Goal: Check status: Check status

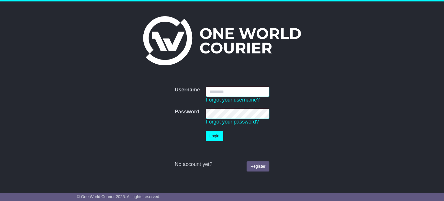
type input "**********"
click at [221, 139] on button "Login" at bounding box center [214, 136] width 17 height 10
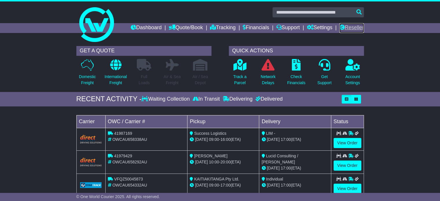
click at [355, 28] on link "Reseller" at bounding box center [351, 28] width 24 height 10
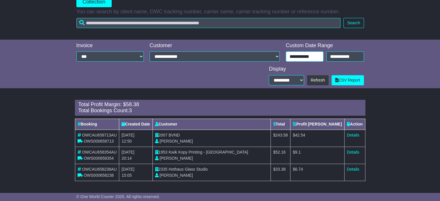
click at [306, 58] on input "**********" at bounding box center [305, 57] width 38 height 10
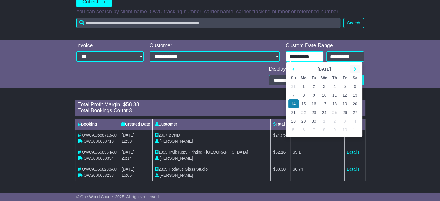
click at [355, 68] on icon at bounding box center [355, 69] width 3 height 4
click at [306, 103] on td "13" at bounding box center [304, 104] width 10 height 9
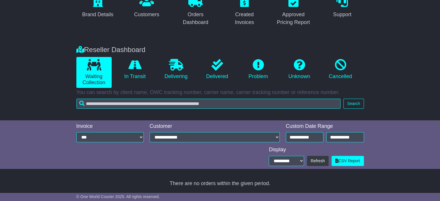
type input "**********"
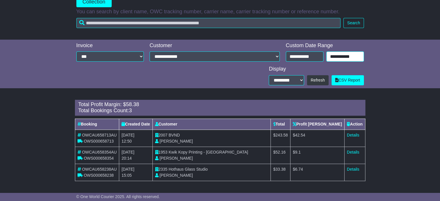
click at [340, 54] on input "**********" at bounding box center [345, 57] width 38 height 10
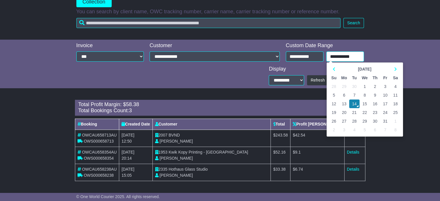
click at [345, 101] on td "13" at bounding box center [344, 104] width 10 height 9
type input "**********"
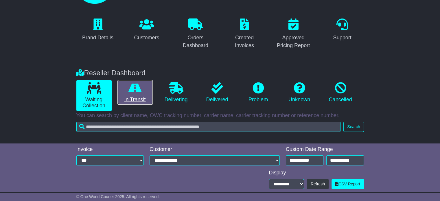
click at [139, 93] on icon at bounding box center [134, 88] width 13 height 12
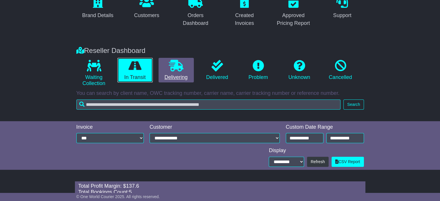
scroll to position [60, 0]
click at [170, 75] on link "Delivering" at bounding box center [176, 70] width 35 height 25
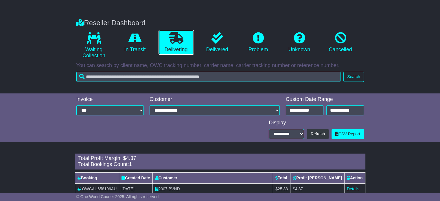
scroll to position [108, 0]
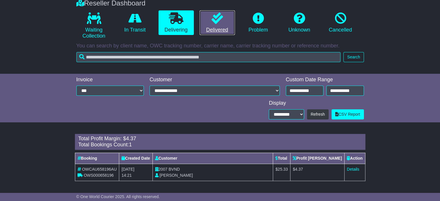
click at [218, 18] on icon at bounding box center [218, 18] width 12 height 12
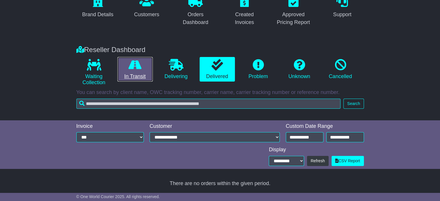
click at [133, 68] on icon at bounding box center [134, 65] width 13 height 12
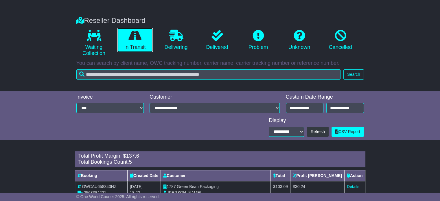
scroll to position [60, 0]
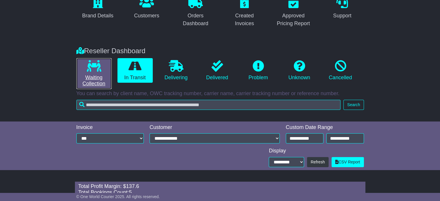
click at [98, 73] on link "Waiting Collection" at bounding box center [93, 73] width 35 height 31
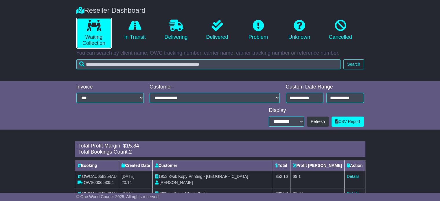
scroll to position [125, 0]
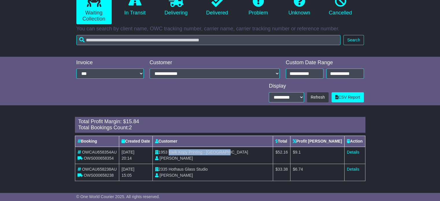
drag, startPoint x: 174, startPoint y: 152, endPoint x: 259, endPoint y: 153, distance: 85.7
click at [259, 153] on td "1953 Kwik Kopy Printing - Perth CBD Shahna Nixon" at bounding box center [212, 155] width 121 height 17
copy span "Kwik Kopy Printing - Perth CBD"
click at [353, 150] on link "Details" at bounding box center [353, 152] width 12 height 5
drag, startPoint x: 174, startPoint y: 169, endPoint x: 223, endPoint y: 171, distance: 48.9
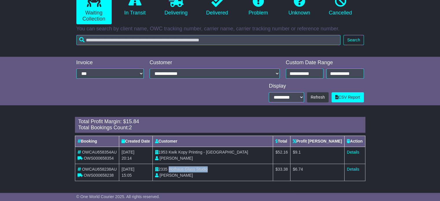
click at [223, 171] on td "2335 Hothaus Glass Studio Laurel Baranyai" at bounding box center [212, 172] width 121 height 17
copy span "Hothaus Glass Studio"
click at [349, 165] on td "Details" at bounding box center [354, 172] width 21 height 17
click at [350, 167] on link "Details" at bounding box center [353, 169] width 12 height 5
click at [136, 11] on link "In Transit" at bounding box center [134, 5] width 35 height 25
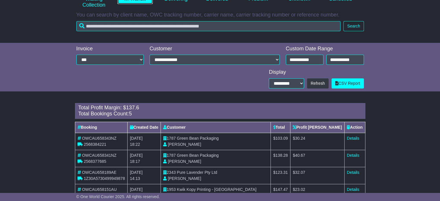
scroll to position [176, 0]
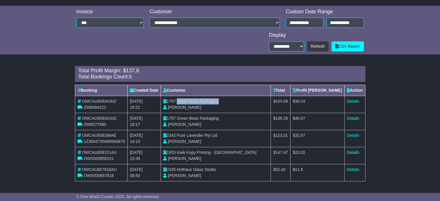
drag, startPoint x: 225, startPoint y: 99, endPoint x: 182, endPoint y: 103, distance: 43.3
click at [182, 103] on td "1787 Green Bean Packaging Karim Zaidi" at bounding box center [216, 104] width 110 height 17
copy span "Green Bean Packaging"
click at [358, 102] on link "Details" at bounding box center [353, 101] width 12 height 5
drag, startPoint x: 181, startPoint y: 119, endPoint x: 230, endPoint y: 119, distance: 48.6
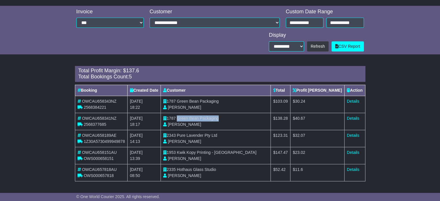
click at [230, 119] on td "1787 Green Bean Packaging Karim Zaidi" at bounding box center [216, 121] width 110 height 17
copy span "Green Bean Packaging"
click at [354, 118] on link "Details" at bounding box center [353, 118] width 12 height 5
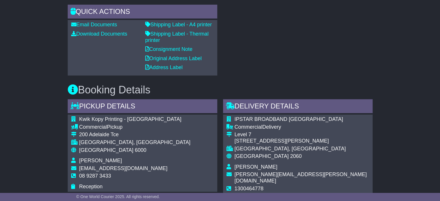
scroll to position [260, 0]
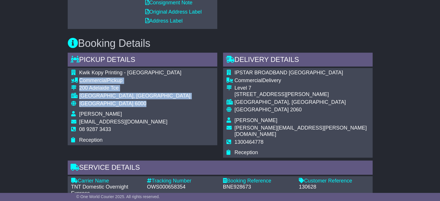
drag, startPoint x: 113, startPoint y: 103, endPoint x: 73, endPoint y: 79, distance: 46.5
click at [73, 79] on tbody "Kwik Kopy Printing - Perth CBD Commercial Pickup 200 Adelaide Tce PERTH, WA Aus…" at bounding box center [131, 106] width 120 height 73
click at [74, 80] on icon at bounding box center [74, 80] width 7 height 5
drag, startPoint x: 78, startPoint y: 87, endPoint x: 111, endPoint y: 109, distance: 40.1
click at [111, 109] on tbody "Kwik Kopy Printing - Perth CBD Commercial Pickup 200 Adelaide Tce PERTH, WA Aus…" at bounding box center [131, 106] width 120 height 73
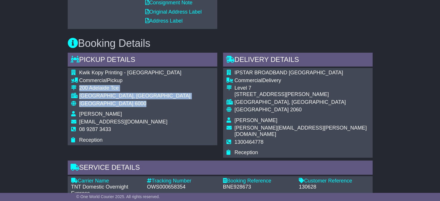
copy tbody "200 Adelaide Tce PERTH, WA Australia 6000"
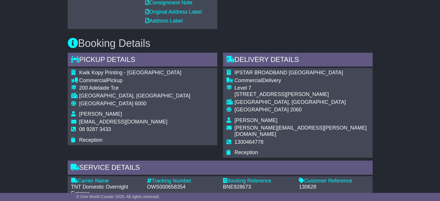
click at [85, 125] on td "admin@perthcbd.kwikkopy.com.au" at bounding box center [134, 123] width 111 height 8
click at [86, 128] on span "08 9287 3433" at bounding box center [95, 129] width 32 height 6
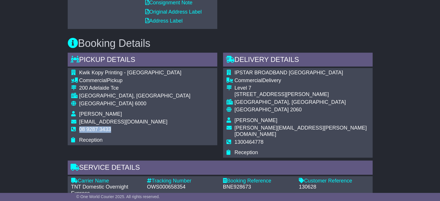
copy tbody "08 9287 3433"
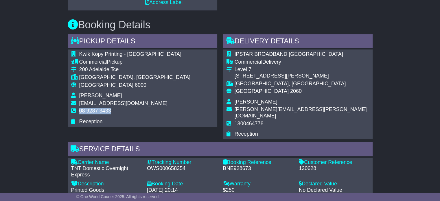
scroll to position [289, 0]
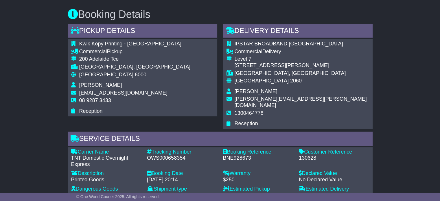
click at [177, 155] on div "Tracking Number - OWS000658354" at bounding box center [182, 158] width 76 height 19
click at [177, 155] on div "OWS000658354" at bounding box center [182, 158] width 70 height 6
copy div "OWS000658354"
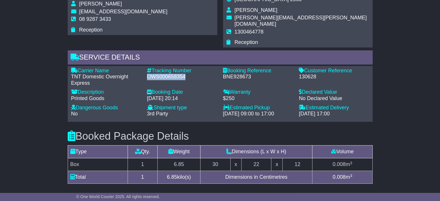
scroll to position [376, 0]
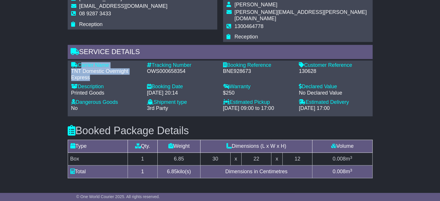
drag, startPoint x: 88, startPoint y: 69, endPoint x: 80, endPoint y: 57, distance: 14.5
click at [80, 62] on div "Carrier Name - TNT Domestic Overnight Express" at bounding box center [106, 71] width 76 height 19
copy div "Carrier Name - TNT Domestic Overnight Express"
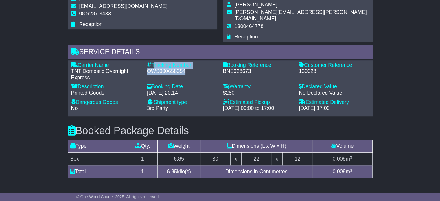
drag, startPoint x: 188, startPoint y: 65, endPoint x: 154, endPoint y: 55, distance: 34.8
click at [154, 62] on div "Tracking Number - OWS000658354" at bounding box center [182, 71] width 76 height 19
copy div "Tracking Number - OWS000658354"
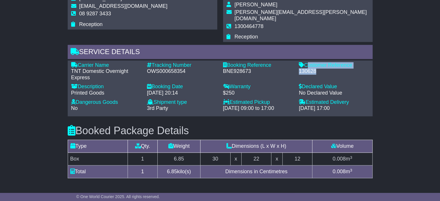
drag, startPoint x: 319, startPoint y: 64, endPoint x: 305, endPoint y: 55, distance: 16.3
click at [305, 62] on div "Customer Reference - 130628" at bounding box center [334, 71] width 76 height 19
copy div "Customer Reference - 130628"
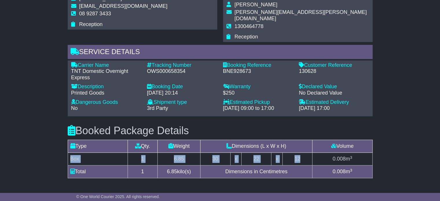
drag, startPoint x: 306, startPoint y: 150, endPoint x: 69, endPoint y: 150, distance: 237.3
click at [69, 153] on tr "Box 1 6.85 30 x 22 x 12 0.008 m 3" at bounding box center [220, 159] width 305 height 13
copy tr "Box 1 6.85 30 x 22 x 12"
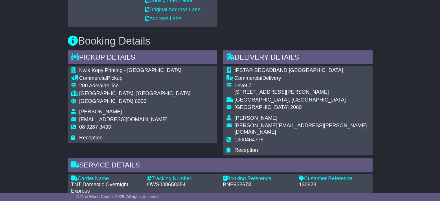
scroll to position [260, 0]
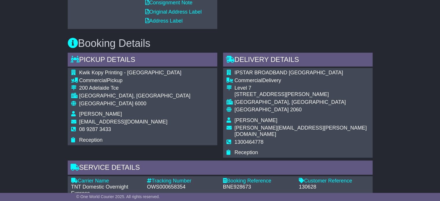
click at [242, 121] on span "Kristy McPherson" at bounding box center [256, 120] width 43 height 6
copy tbody "Kristy McPherson"
click at [249, 129] on span "kristy.mcpherson@ipstaraustralia.com" at bounding box center [301, 131] width 132 height 12
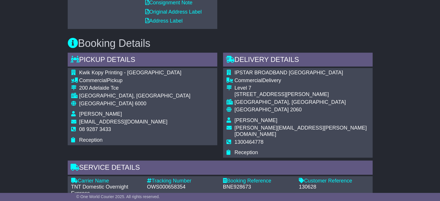
click at [249, 139] on span "1300464778" at bounding box center [249, 142] width 29 height 6
copy span "1300464778"
click at [100, 105] on div "Australia 6000" at bounding box center [134, 104] width 111 height 6
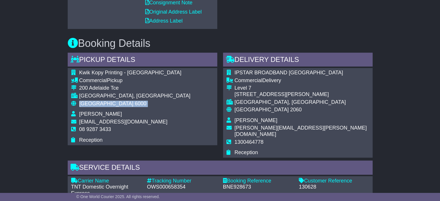
click at [100, 105] on div "Australia 6000" at bounding box center [134, 104] width 111 height 6
copy tbody "Australia 6000"
click at [254, 107] on span "[GEOGRAPHIC_DATA]" at bounding box center [262, 110] width 54 height 6
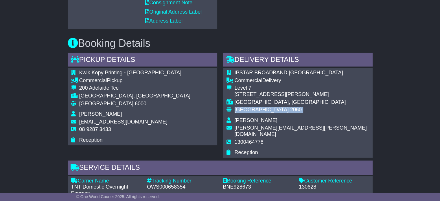
click at [254, 107] on span "[GEOGRAPHIC_DATA]" at bounding box center [262, 110] width 54 height 6
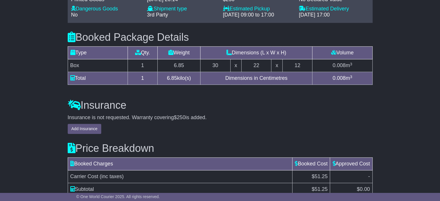
scroll to position [516, 0]
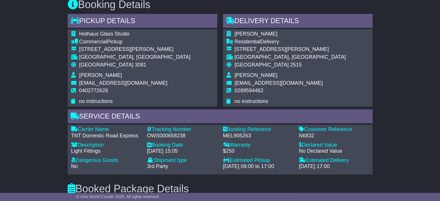
scroll to position [289, 0]
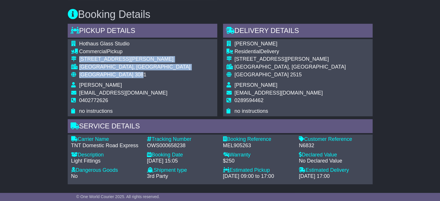
drag, startPoint x: 109, startPoint y: 74, endPoint x: 80, endPoint y: 58, distance: 33.4
click at [80, 58] on tbody "Hothaus Glass Studio Commercial Pickup [STREET_ADDRESS][PERSON_NAME] [GEOGRAPHI…" at bounding box center [131, 77] width 120 height 73
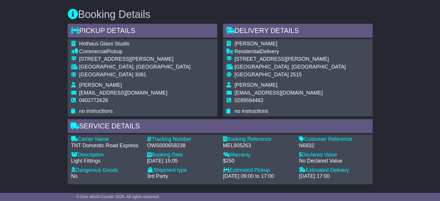
click at [105, 102] on span "0402772626" at bounding box center [93, 101] width 29 height 6
copy span "0402772626"
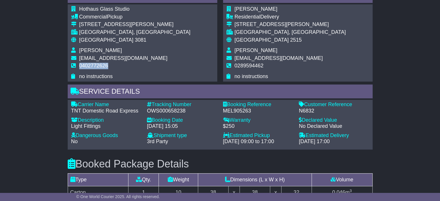
scroll to position [376, 0]
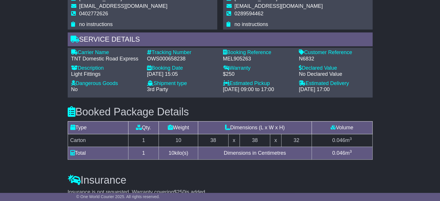
click at [179, 57] on div "OWS000658238" at bounding box center [182, 59] width 70 height 6
copy div "OWS000658238"
drag, startPoint x: 137, startPoint y: 59, endPoint x: 79, endPoint y: 50, distance: 58.8
click at [79, 50] on div "Carrier Name - TNT Domestic Road Express" at bounding box center [106, 55] width 76 height 12
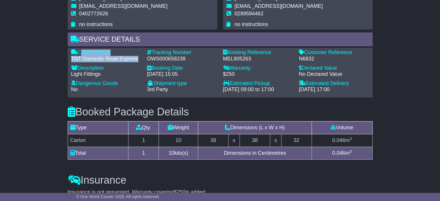
copy div "Carrier Name - TNT Domestic Road Express"
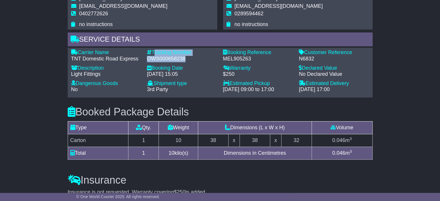
drag, startPoint x: 184, startPoint y: 59, endPoint x: 153, endPoint y: 51, distance: 32.6
click at [153, 51] on div "Tracking Number - OWS000658238" at bounding box center [182, 55] width 76 height 12
copy div "Tracking Number - OWS000658238"
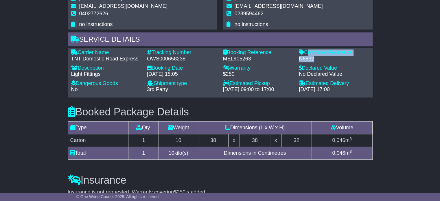
drag, startPoint x: 311, startPoint y: 58, endPoint x: 306, endPoint y: 52, distance: 7.8
click at [306, 52] on div "Customer Reference - N6832" at bounding box center [334, 55] width 76 height 12
copy div "Customer Reference - N6832"
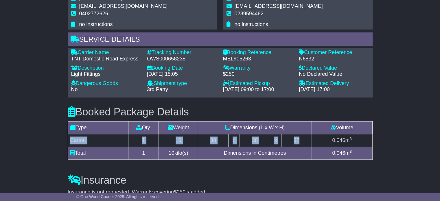
drag, startPoint x: 276, startPoint y: 138, endPoint x: 70, endPoint y: 139, distance: 206.3
click at [70, 139] on tr "Carton 1 10 38 x 38 x 32 0.046 m 3" at bounding box center [220, 140] width 305 height 13
copy tr "Carton 1 10 38 x 38 x 32"
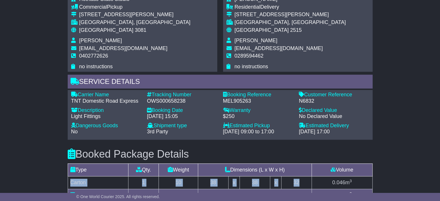
scroll to position [289, 0]
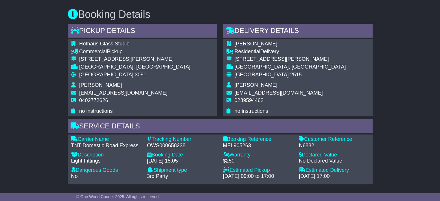
click at [249, 87] on span "Genevieve Tait" at bounding box center [256, 85] width 43 height 6
copy tbody "Genevieve Tait"
click at [245, 97] on td "operations@nookcollections.com.au" at bounding box center [290, 94] width 111 height 8
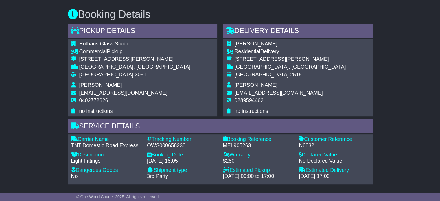
click at [245, 100] on span "0289594462" at bounding box center [249, 101] width 29 height 6
copy span "0289594462"
drag, startPoint x: 113, startPoint y: 75, endPoint x: 72, endPoint y: 73, distance: 41.7
click at [72, 73] on tr "Australia 3081" at bounding box center [131, 77] width 120 height 11
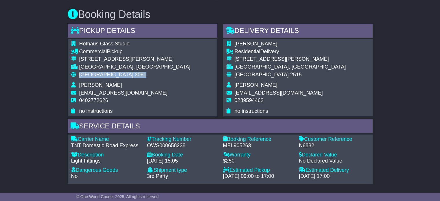
copy tr "Australia 3081"
click at [290, 75] on span "2515" at bounding box center [296, 75] width 12 height 6
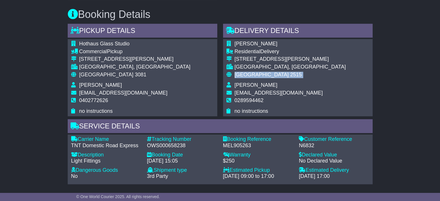
copy tbody "Australia 2515"
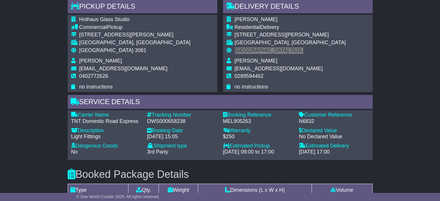
scroll to position [313, 0]
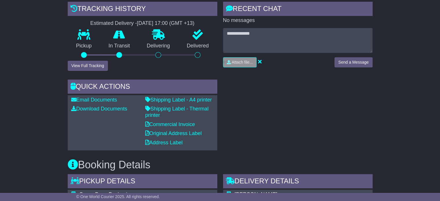
scroll to position [231, 0]
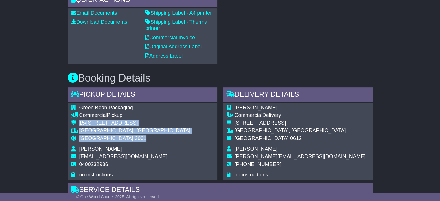
drag, startPoint x: 120, startPoint y: 141, endPoint x: 80, endPoint y: 121, distance: 45.3
click at [80, 121] on tbody "Green Bean Packaging Commercial Pickup [STREET_ADDRESS] [GEOGRAPHIC_DATA], [GEO…" at bounding box center [131, 141] width 120 height 73
copy tbody "15/1805-1825 Sydney Road CAMPBELLFIELD, VIC Australia 3061"
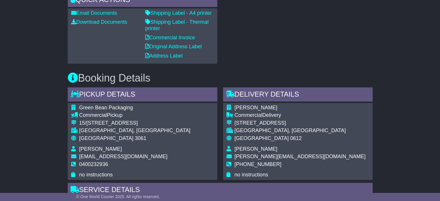
click at [101, 164] on span "0400232936" at bounding box center [93, 164] width 29 height 6
copy span "0400232936"
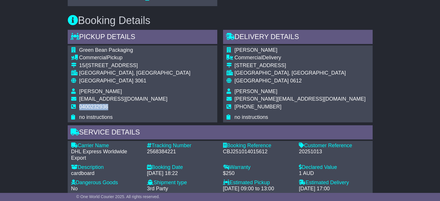
scroll to position [347, 0]
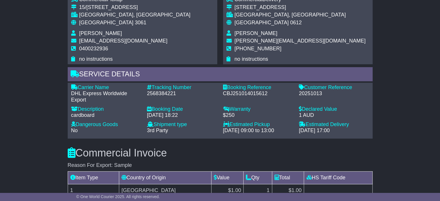
click at [166, 93] on div "2568384221" at bounding box center [182, 94] width 70 height 6
copy div "2568384221"
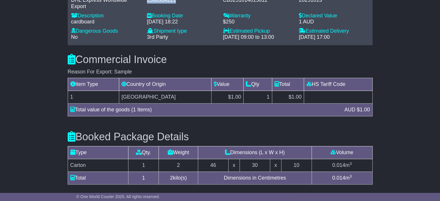
scroll to position [376, 0]
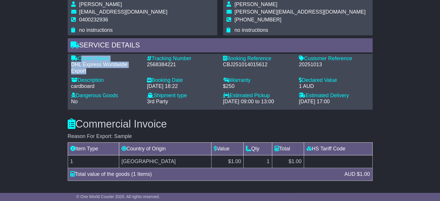
drag, startPoint x: 93, startPoint y: 69, endPoint x: 80, endPoint y: 56, distance: 18.4
click at [80, 56] on div "Carrier Name - DHL Express Worldwide Export" at bounding box center [106, 65] width 76 height 19
copy div "Carrier Name - DHL Express Worldwide Export"
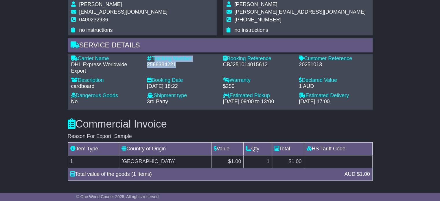
drag, startPoint x: 182, startPoint y: 65, endPoint x: 154, endPoint y: 56, distance: 29.6
click at [154, 56] on div "Tracking Number - 2568384221" at bounding box center [182, 65] width 76 height 19
copy div "Tracking Number - 2568384221"
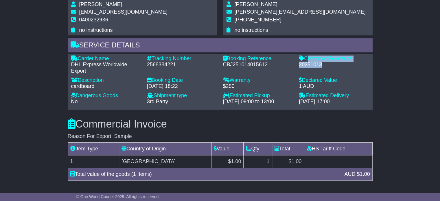
drag, startPoint x: 328, startPoint y: 65, endPoint x: 306, endPoint y: 58, distance: 22.5
click at [306, 58] on div "Customer Reference - 20251013" at bounding box center [334, 65] width 76 height 19
copy div "Customer Reference - 20251013"
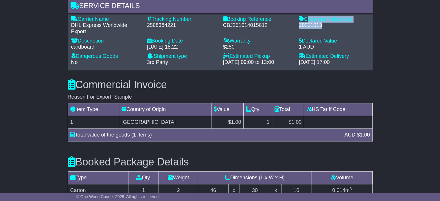
scroll to position [463, 0]
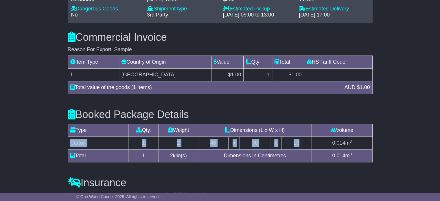
drag, startPoint x: 255, startPoint y: 143, endPoint x: 71, endPoint y: 141, distance: 184.1
click at [71, 141] on tr "Carton 1 2 46 x 30 x 10 0.014 m 3" at bounding box center [220, 143] width 305 height 13
copy tr "Carton 1 2 46 x 30 x 10"
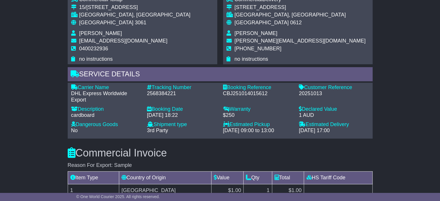
click at [253, 37] on td "Sophie Harmsworth" at bounding box center [300, 34] width 131 height 8
click at [253, 33] on span "Sophie Harmsworth" at bounding box center [256, 33] width 43 height 6
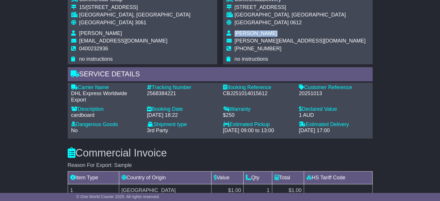
copy tbody "Sophie Harmsworth"
click at [258, 47] on span "+64 273 688 003" at bounding box center [258, 49] width 47 height 6
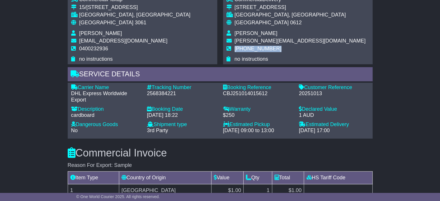
copy tbody "+64 273 688 003"
click at [90, 21] on span "[GEOGRAPHIC_DATA]" at bounding box center [106, 23] width 54 height 6
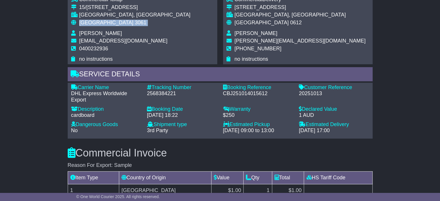
click at [90, 21] on span "[GEOGRAPHIC_DATA]" at bounding box center [106, 23] width 54 height 6
copy tbody "Australia 3061"
click at [251, 20] on span "[GEOGRAPHIC_DATA]" at bounding box center [262, 23] width 54 height 6
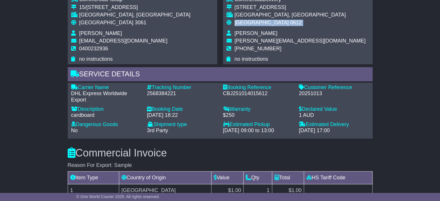
click at [251, 20] on span "[GEOGRAPHIC_DATA]" at bounding box center [262, 23] width 54 height 6
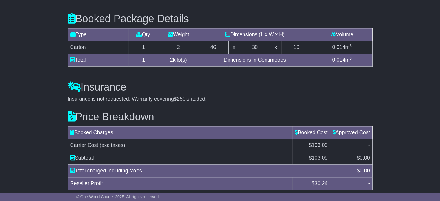
scroll to position [580, 0]
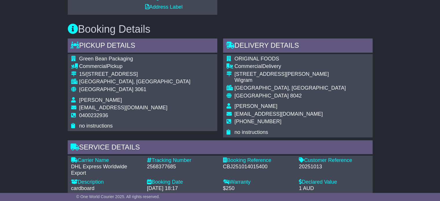
scroll to position [318, 0]
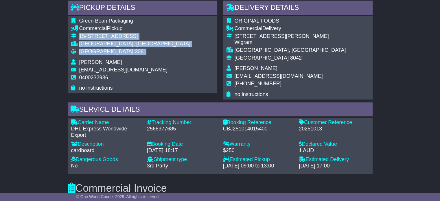
drag, startPoint x: 112, startPoint y: 52, endPoint x: 73, endPoint y: 36, distance: 42.2
click at [73, 36] on tbody "Green Bean Packaging Commercial Pickup [STREET_ADDRESS] [GEOGRAPHIC_DATA], [GEO…" at bounding box center [131, 54] width 120 height 73
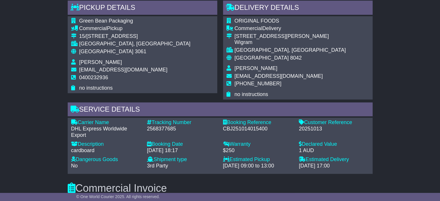
click at [79, 76] on td at bounding box center [75, 80] width 8 height 11
click at [81, 76] on span "0400232936" at bounding box center [93, 78] width 29 height 6
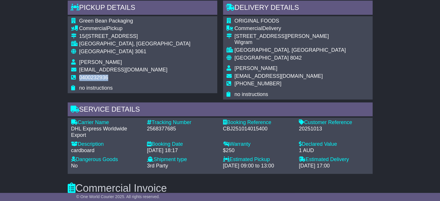
copy span "0400232936"
click at [167, 128] on div "2568377685" at bounding box center [182, 129] width 70 height 6
copy div "2568377685"
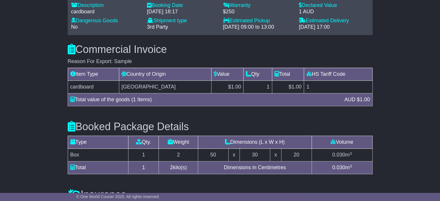
scroll to position [347, 0]
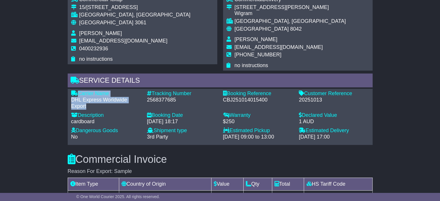
drag, startPoint x: 99, startPoint y: 104, endPoint x: 78, endPoint y: 92, distance: 23.6
click at [78, 92] on div "Carrier Name - DHL Express Worldwide Export" at bounding box center [106, 100] width 76 height 19
copy div "Carrier Name - DHL Express Worldwide Export"
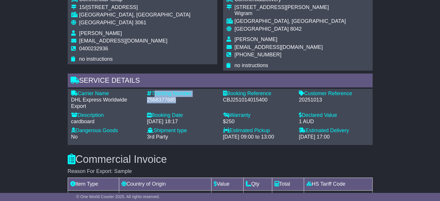
drag, startPoint x: 176, startPoint y: 100, endPoint x: 153, endPoint y: 92, distance: 24.6
click at [153, 92] on div "Tracking Number - 2568377685" at bounding box center [182, 100] width 76 height 19
copy div "Tracking Number - 2568377685"
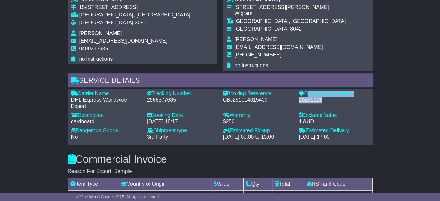
drag, startPoint x: 324, startPoint y: 99, endPoint x: 306, endPoint y: 91, distance: 19.7
click at [306, 91] on div "Customer Reference - 20251013" at bounding box center [334, 100] width 76 height 19
copy div "Customer Reference - 20251013"
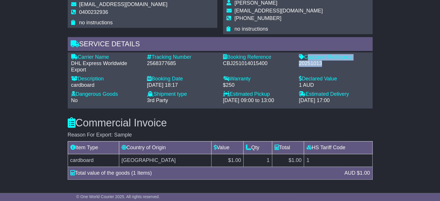
scroll to position [463, 0]
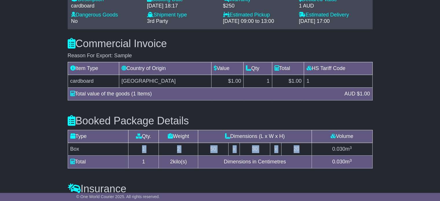
drag, startPoint x: 302, startPoint y: 145, endPoint x: 74, endPoint y: 150, distance: 228.4
click at [81, 149] on tr "Box 1 2 50 x 30 x 20 0.030 m 3" at bounding box center [220, 149] width 305 height 13
click at [69, 149] on td "Box" at bounding box center [98, 149] width 61 height 13
drag, startPoint x: 69, startPoint y: 148, endPoint x: 301, endPoint y: 145, distance: 232.7
click at [301, 145] on tr "Box 1 2 50 x 30 x 20 0.030 m 3" at bounding box center [220, 149] width 305 height 13
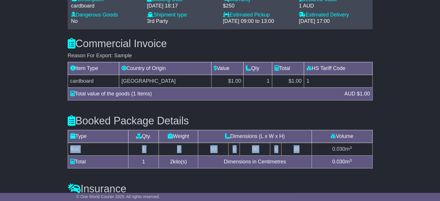
copy tr "Box 1 2 50 x 30 x 20"
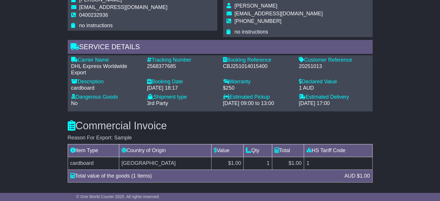
scroll to position [318, 0]
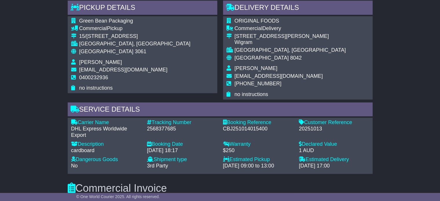
click at [245, 68] on span "[PERSON_NAME]" at bounding box center [256, 68] width 43 height 6
copy tbody "[PERSON_NAME]"
click at [241, 84] on span "[PHONE_NUMBER]" at bounding box center [258, 84] width 47 height 6
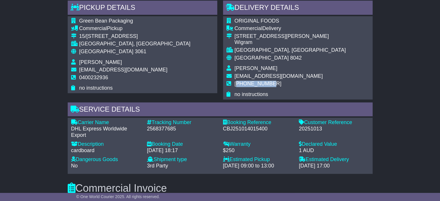
click at [241, 84] on span "[PHONE_NUMBER]" at bounding box center [258, 84] width 47 height 6
copy tbody "[PHONE_NUMBER]"
click at [95, 51] on span "[GEOGRAPHIC_DATA]" at bounding box center [106, 52] width 54 height 6
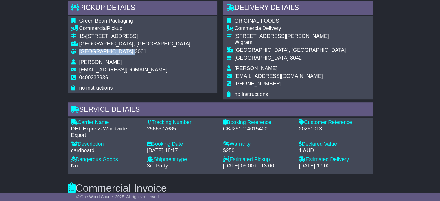
click at [95, 51] on span "[GEOGRAPHIC_DATA]" at bounding box center [106, 52] width 54 height 6
copy tbody "Australia 3061"
click at [240, 58] on span "[GEOGRAPHIC_DATA]" at bounding box center [262, 58] width 54 height 6
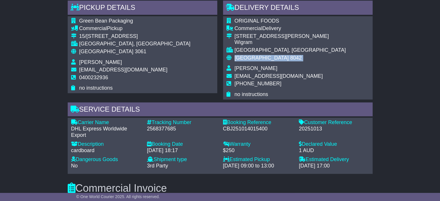
click at [240, 58] on span "[GEOGRAPHIC_DATA]" at bounding box center [262, 58] width 54 height 6
copy tbody "New Zealand 8042"
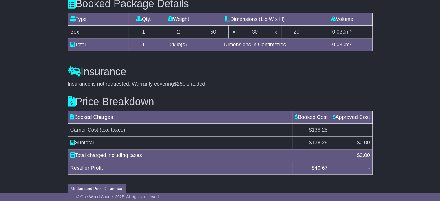
scroll to position [586, 0]
